Goal: Information Seeking & Learning: Learn about a topic

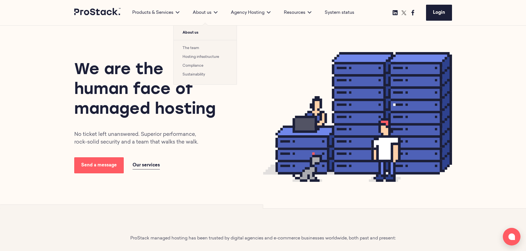
click at [191, 46] on link "The team" at bounding box center [190, 48] width 17 height 4
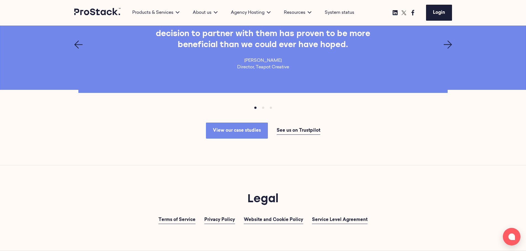
scroll to position [1794, 0]
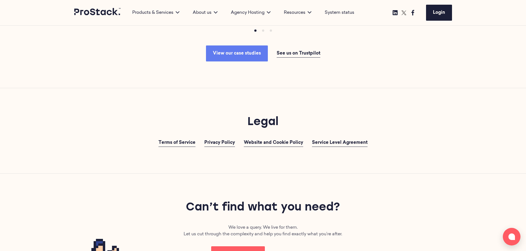
click at [254, 55] on span "View our case studies" at bounding box center [237, 53] width 48 height 4
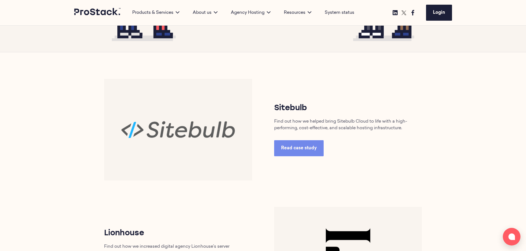
scroll to position [221, 0]
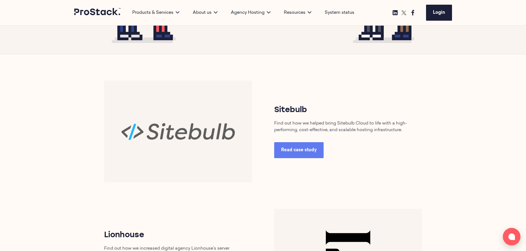
click at [306, 153] on span "Read case study" at bounding box center [299, 150] width 36 height 4
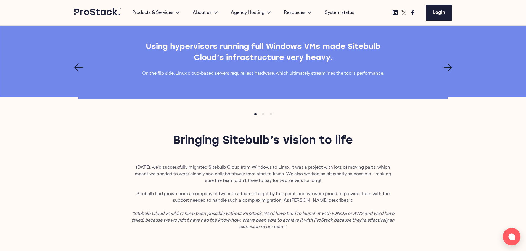
scroll to position [607, 0]
